Goal: Obtain resource: Download file/media

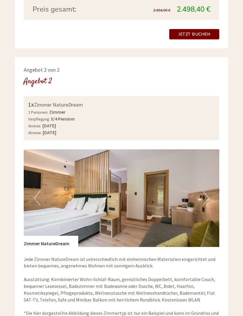
scroll to position [711, 0]
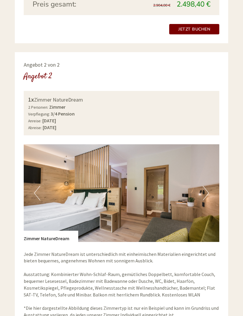
click at [203, 186] on button "Next" at bounding box center [206, 193] width 6 height 15
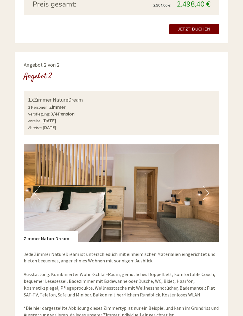
click at [203, 186] on button "Next" at bounding box center [206, 193] width 6 height 15
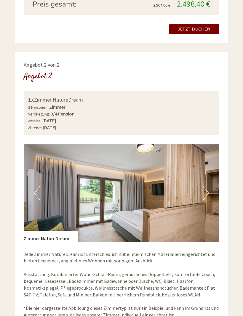
click at [207, 186] on button "Next" at bounding box center [206, 193] width 6 height 15
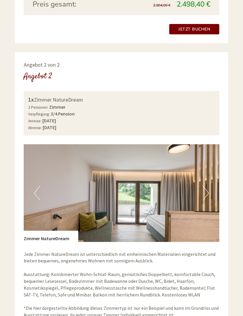
click at [206, 186] on button "Next" at bounding box center [206, 193] width 6 height 15
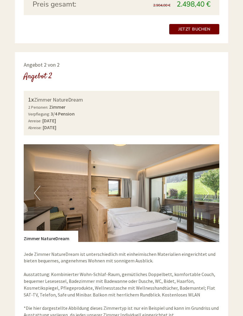
click at [210, 167] on img at bounding box center [122, 193] width 196 height 98
click at [206, 186] on button "Next" at bounding box center [206, 193] width 6 height 15
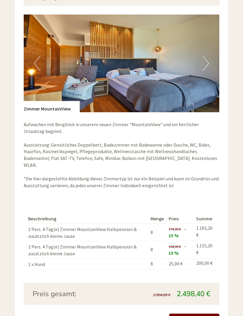
scroll to position [420, 0]
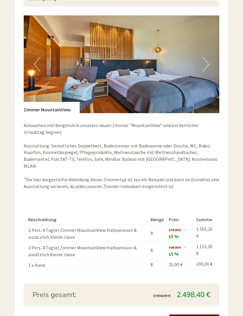
click at [205, 57] on button "Next" at bounding box center [206, 64] width 6 height 15
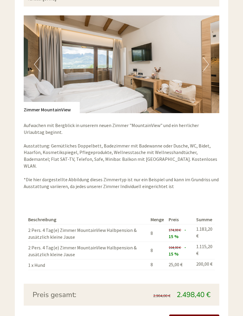
click at [209, 57] on button "Next" at bounding box center [206, 64] width 6 height 15
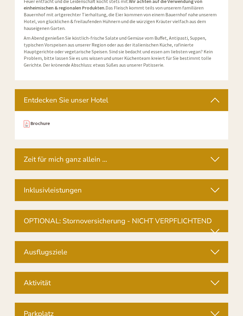
scroll to position [1958, 0]
click at [219, 155] on icon at bounding box center [215, 160] width 9 height 10
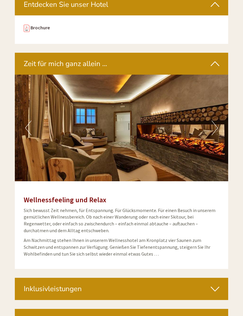
scroll to position [2053, 0]
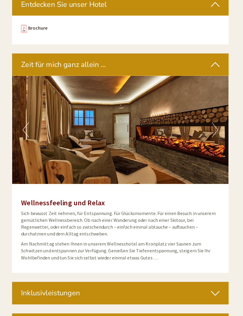
click at [215, 59] on icon at bounding box center [215, 64] width 9 height 10
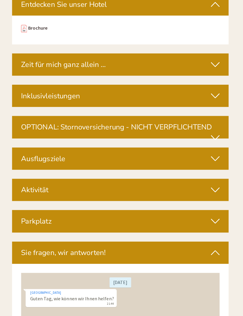
click at [212, 152] on icon at bounding box center [215, 157] width 9 height 10
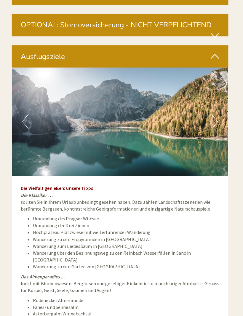
scroll to position [2154, 0]
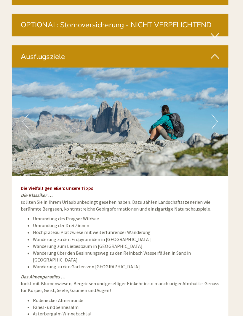
click at [214, 51] on icon at bounding box center [215, 56] width 9 height 10
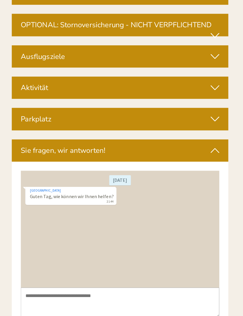
click at [216, 76] on div "Aktivität" at bounding box center [122, 87] width 214 height 22
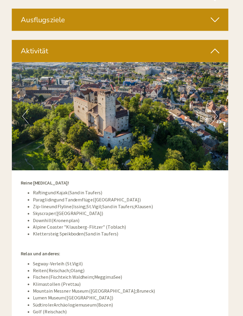
scroll to position [2189, 0]
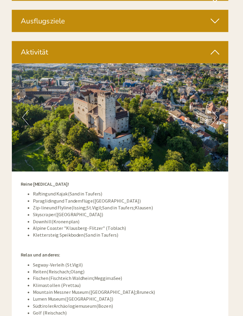
click at [212, 109] on button "Next" at bounding box center [215, 116] width 6 height 15
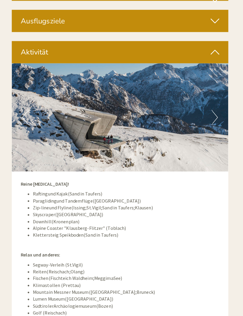
click at [212, 109] on button "Next" at bounding box center [215, 116] width 6 height 15
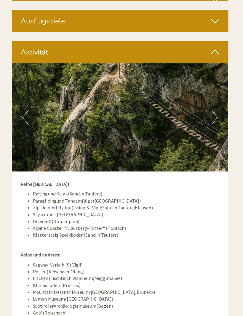
click at [212, 109] on button "Next" at bounding box center [215, 116] width 6 height 15
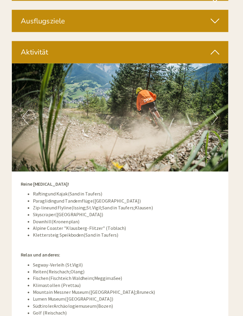
click at [208, 69] on img at bounding box center [122, 116] width 214 height 107
click at [212, 109] on button "Next" at bounding box center [215, 116] width 6 height 15
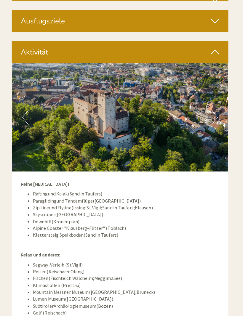
click at [212, 109] on button "Next" at bounding box center [215, 116] width 6 height 15
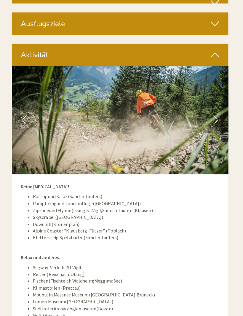
scroll to position [2186, 0]
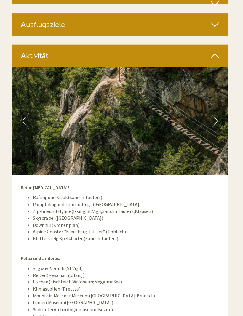
click at [136, 72] on img at bounding box center [122, 119] width 214 height 107
click at [136, 75] on img at bounding box center [122, 119] width 214 height 107
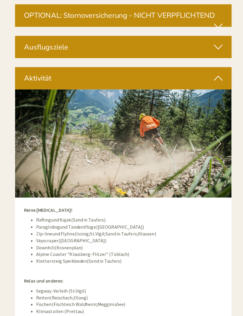
scroll to position [2164, 0]
click at [216, 72] on icon at bounding box center [215, 77] width 9 height 10
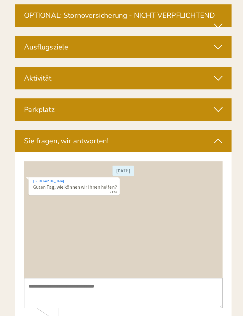
click at [217, 103] on icon at bounding box center [215, 108] width 9 height 10
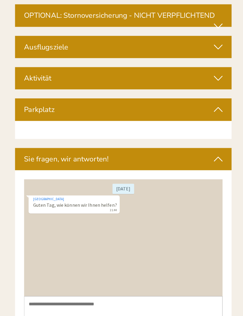
click at [218, 103] on icon at bounding box center [215, 108] width 9 height 10
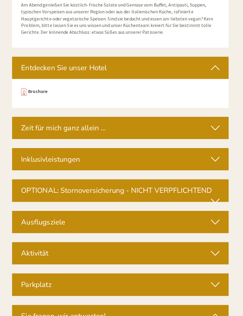
scroll to position [1991, 0]
click at [31, 87] on link "Brochure" at bounding box center [40, 90] width 19 height 6
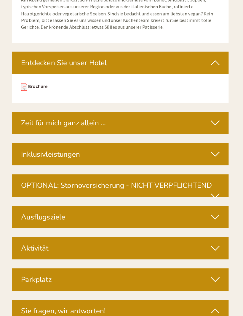
click at [216, 62] on icon at bounding box center [215, 67] width 9 height 10
